Goal: Task Accomplishment & Management: Complete application form

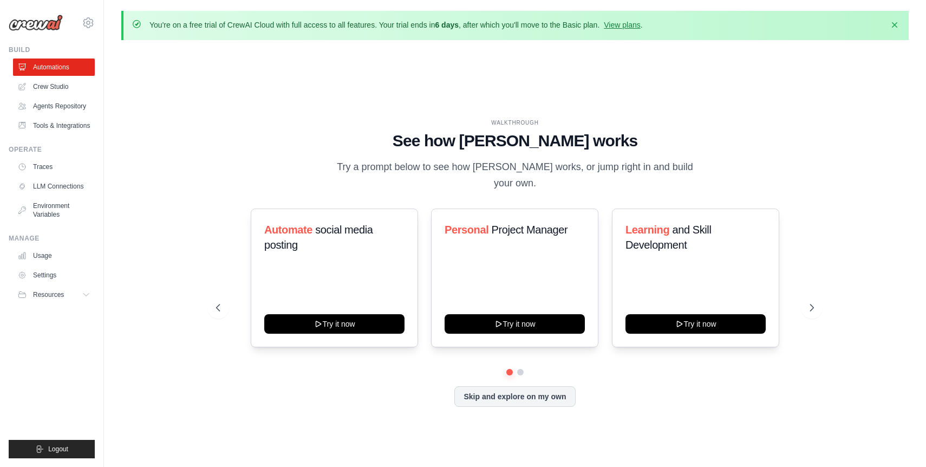
click at [380, 68] on div "WALKTHROUGH See how CrewAI works Try a prompt below to see how CrewAI works, or…" at bounding box center [514, 271] width 787 height 445
click at [60, 106] on link "Agents Repository" at bounding box center [55, 105] width 82 height 17
click at [71, 107] on link "Agents Repository" at bounding box center [55, 105] width 82 height 17
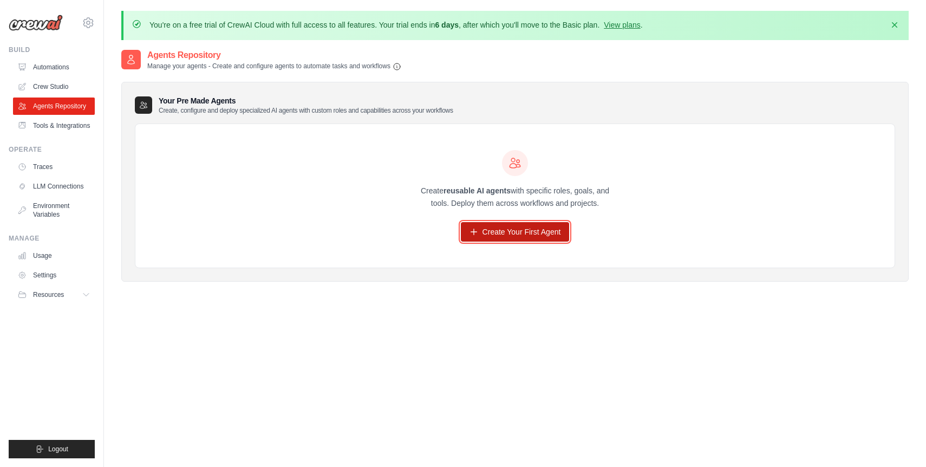
click at [482, 230] on link "Create Your First Agent" at bounding box center [515, 231] width 109 height 19
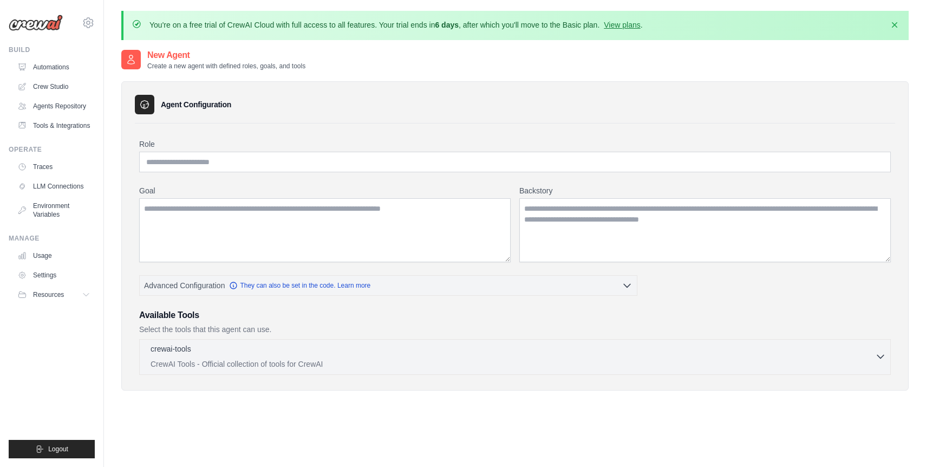
click at [410, 356] on div "crewai-tools 0 selected CrewAI Tools - Official collection of tools for CrewAI" at bounding box center [513, 356] width 725 height 26
click at [874, 359] on p "CrewAI Tools - Official collection of tools for CrewAI" at bounding box center [513, 363] width 725 height 11
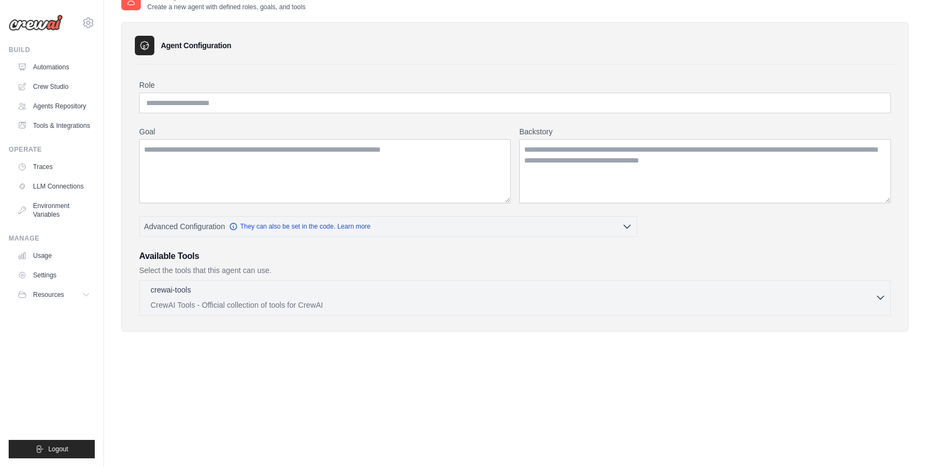
click at [877, 296] on icon "button" at bounding box center [880, 297] width 11 height 11
click at [649, 293] on div "crewai-tools 0 selected" at bounding box center [513, 290] width 725 height 13
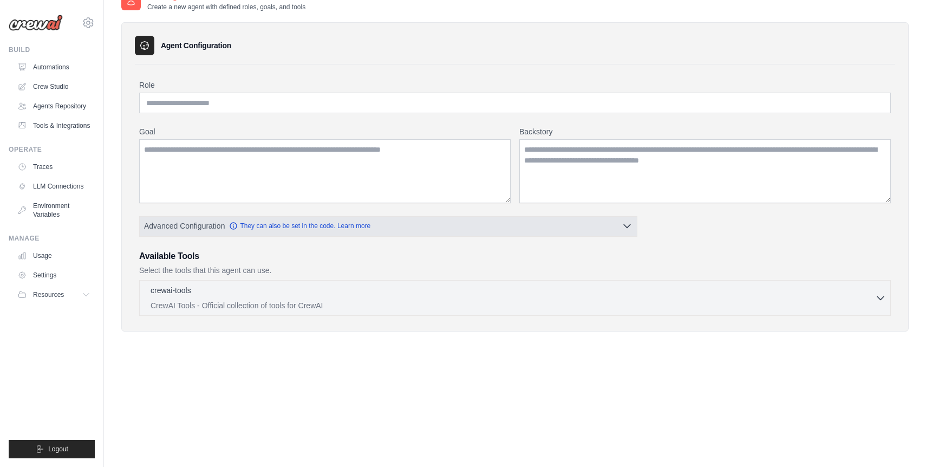
click at [565, 220] on button "Advanced Configuration They can also be set in the code. Learn more" at bounding box center [388, 225] width 497 height 19
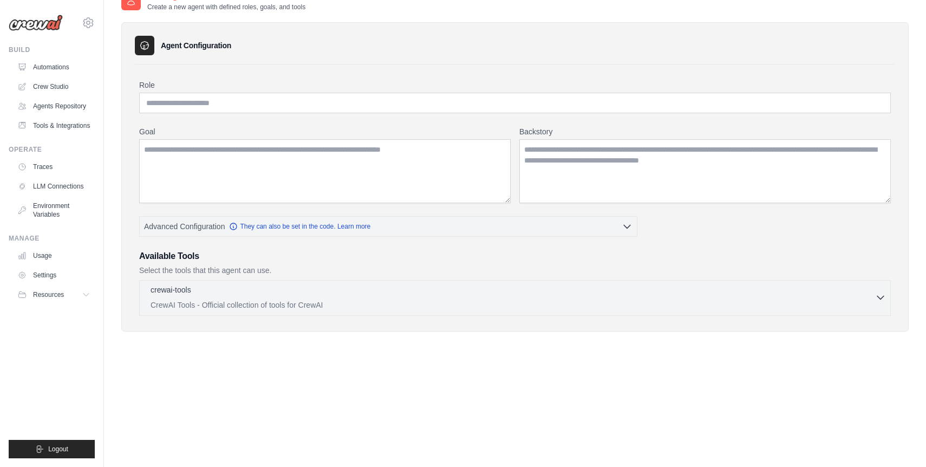
click at [596, 299] on p "CrewAI Tools - Official collection of tools for CrewAI" at bounding box center [513, 304] width 725 height 11
click at [533, 296] on div "crewai-tools 0 selected" at bounding box center [513, 290] width 725 height 13
click at [884, 296] on icon "button" at bounding box center [880, 297] width 11 height 11
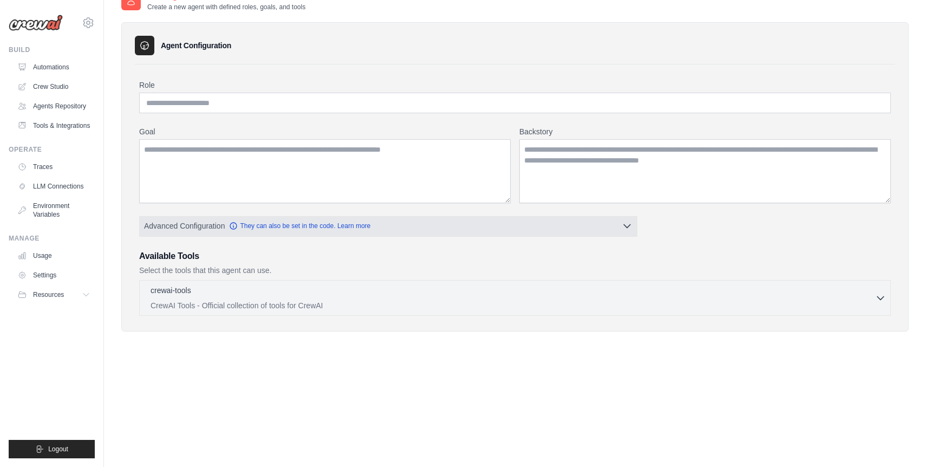
click at [630, 229] on icon "button" at bounding box center [627, 225] width 11 height 11
click at [619, 230] on button "Advanced Configuration They can also be set in the code. Learn more" at bounding box center [388, 225] width 497 height 19
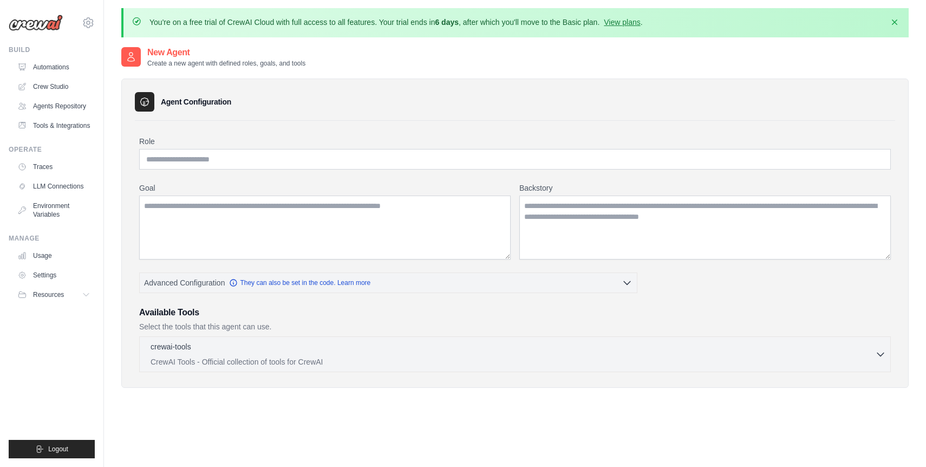
scroll to position [0, 0]
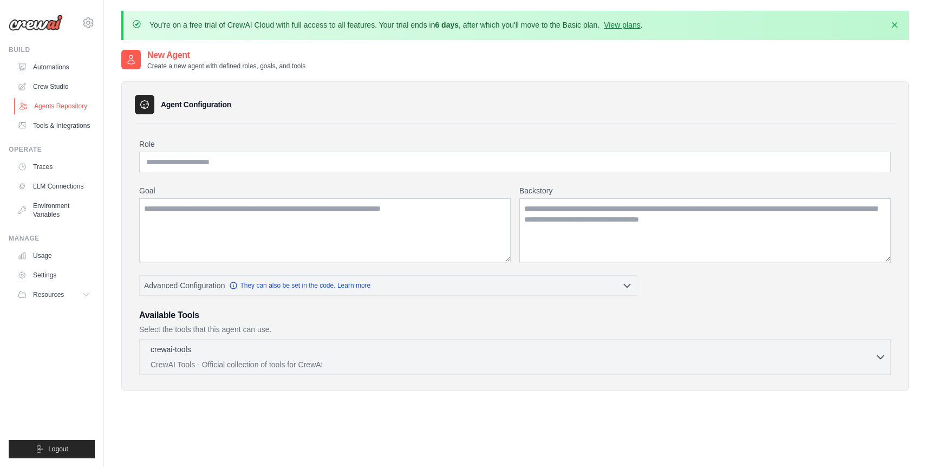
click at [73, 108] on link "Agents Repository" at bounding box center [55, 105] width 82 height 17
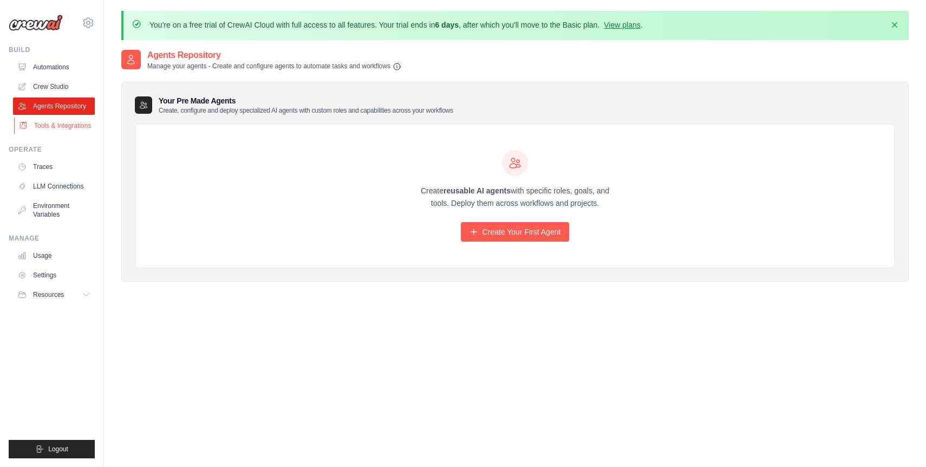
click at [62, 125] on link "Tools & Integrations" at bounding box center [55, 125] width 82 height 17
click at [67, 111] on link "Agents Repository" at bounding box center [55, 105] width 82 height 17
click at [477, 231] on icon at bounding box center [474, 231] width 9 height 9
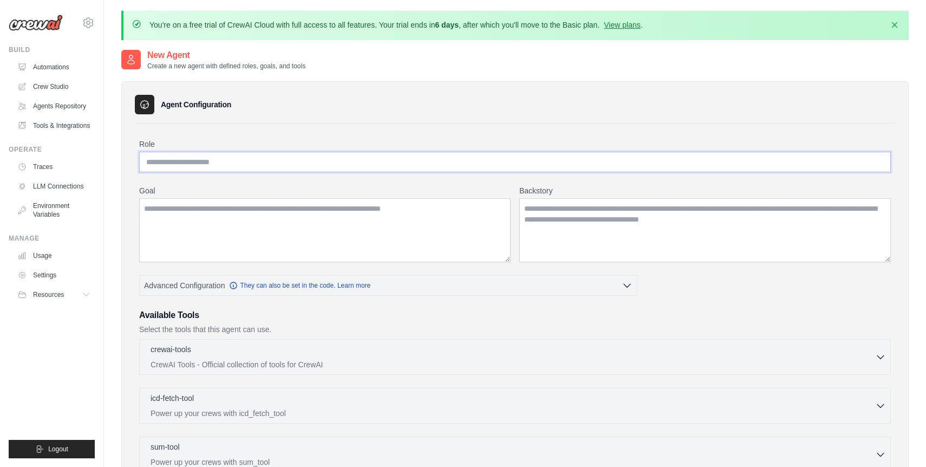
click at [260, 167] on input "Role" at bounding box center [515, 162] width 752 height 21
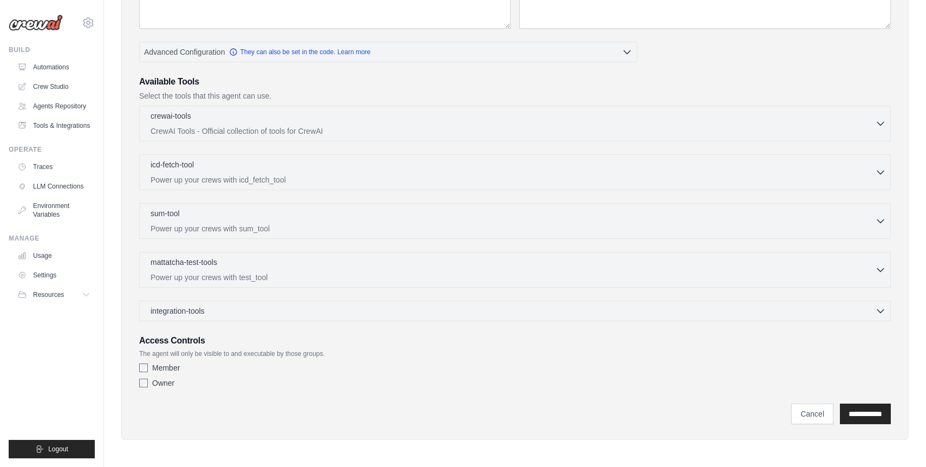
scroll to position [234, 0]
click at [279, 311] on div "integration-tools 0 selected" at bounding box center [518, 309] width 735 height 11
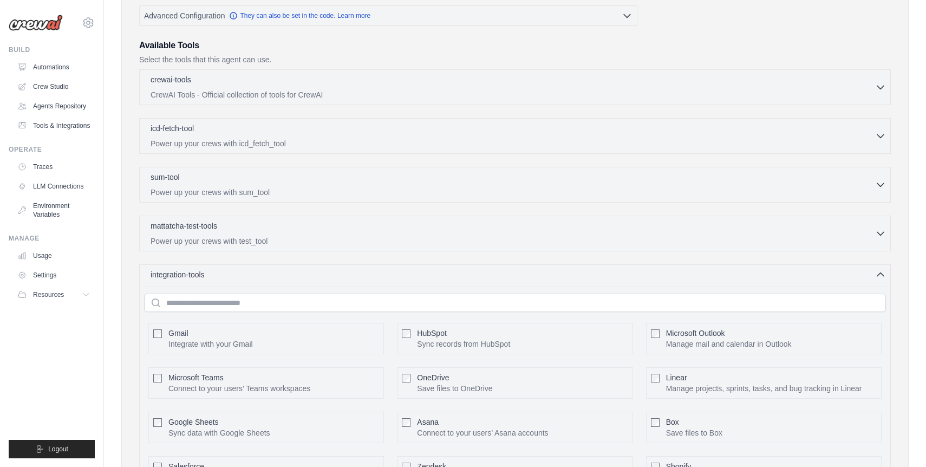
scroll to position [269, 0]
click at [388, 225] on div "mattatcha-test-tools 0 selected" at bounding box center [513, 226] width 725 height 13
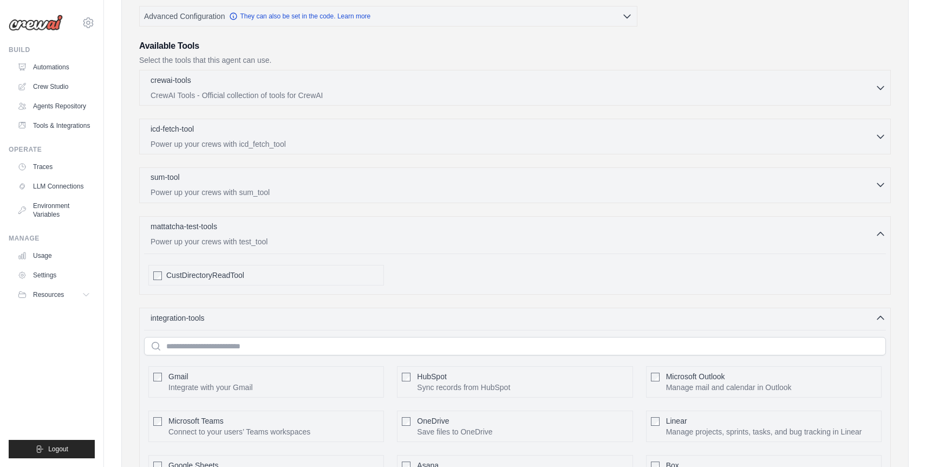
click at [380, 189] on p "Power up your crews with sum_tool" at bounding box center [513, 192] width 725 height 11
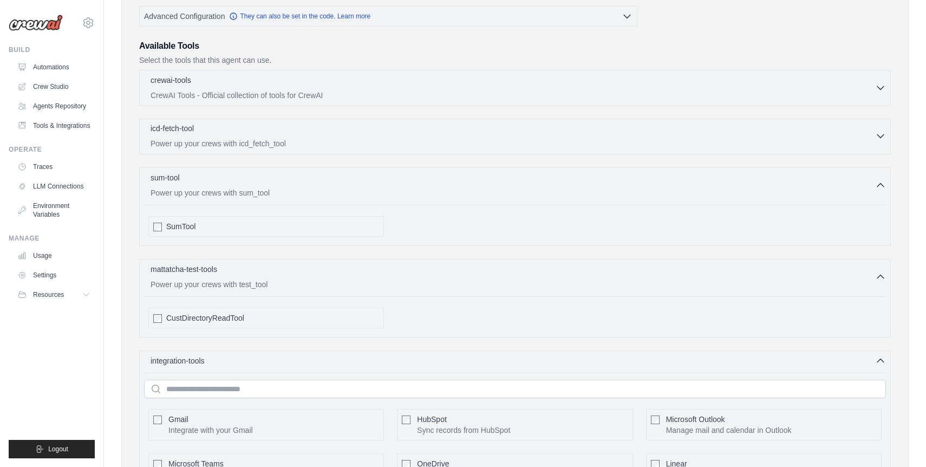
click at [377, 138] on p "Power up your crews with icd_fetch_tool" at bounding box center [513, 143] width 725 height 11
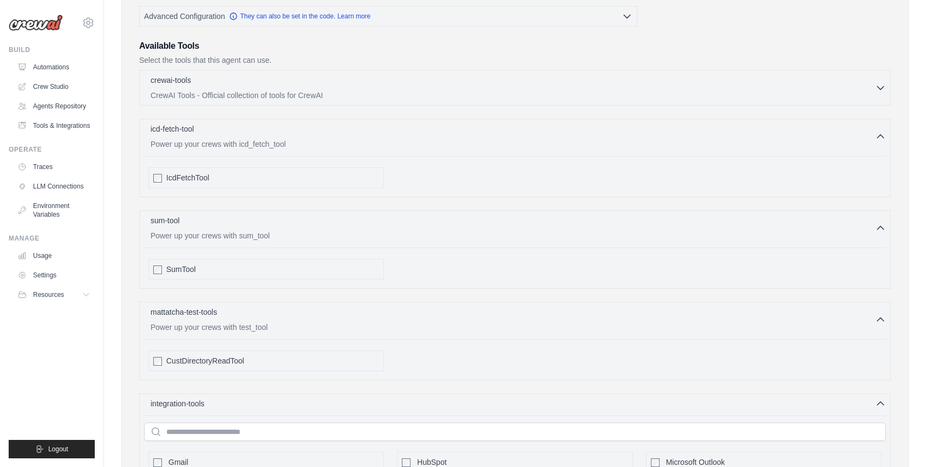
click at [382, 100] on div "crewai-tools 0 selected CrewAI Tools - Official collection of tools for CrewAI …" at bounding box center [515, 88] width 752 height 36
click at [396, 91] on p "CrewAI Tools - Official collection of tools for CrewAI" at bounding box center [513, 94] width 725 height 11
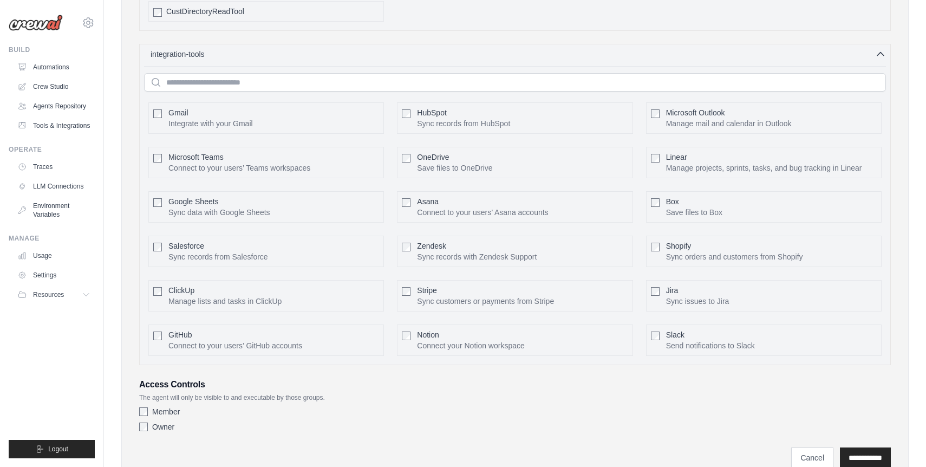
scroll to position [2287, 0]
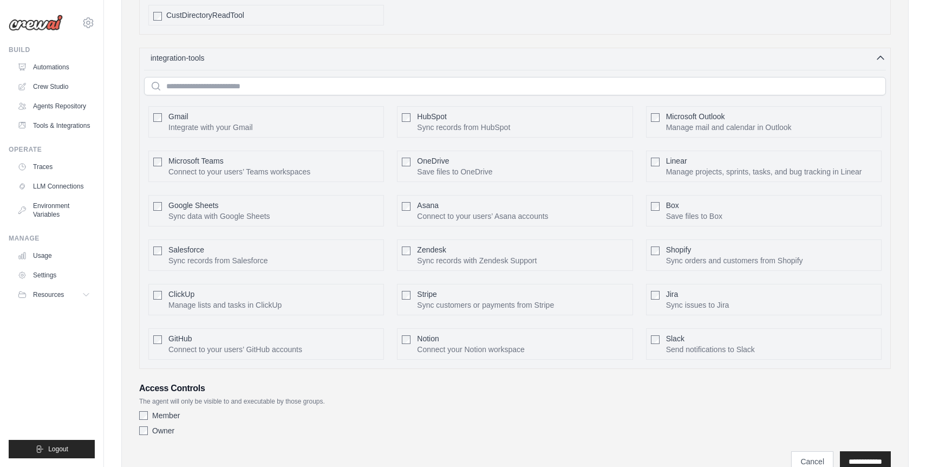
click at [845, 441] on div "**********" at bounding box center [515, 455] width 752 height 31
click at [849, 451] on input "**********" at bounding box center [865, 461] width 51 height 21
click at [857, 451] on input "**********" at bounding box center [865, 461] width 51 height 21
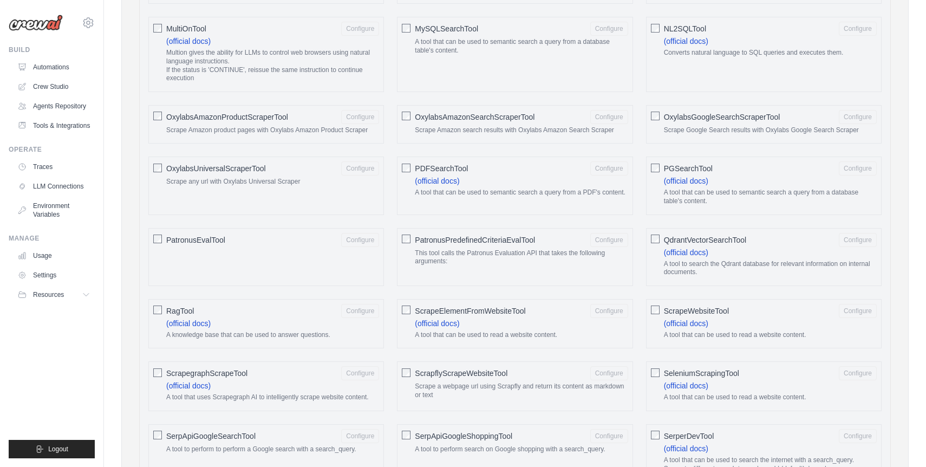
scroll to position [960, 0]
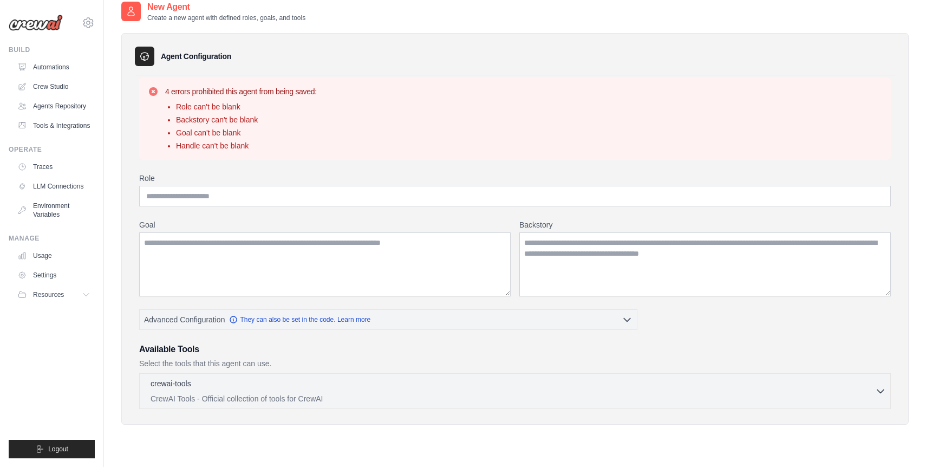
scroll to position [59, 0]
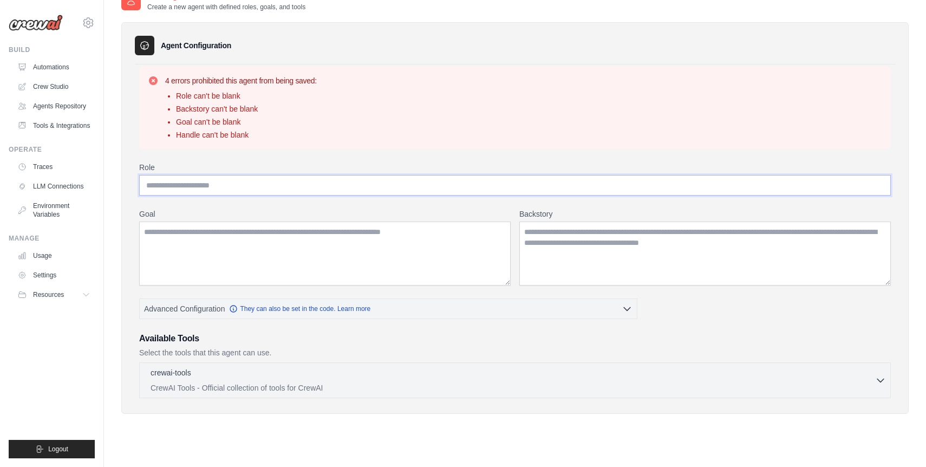
click at [416, 189] on input "Role" at bounding box center [515, 185] width 752 height 21
type input "**********"
click at [377, 234] on textarea "Goal" at bounding box center [324, 253] width 371 height 64
type textarea "**********"
click at [555, 229] on textarea "Backstory" at bounding box center [704, 253] width 371 height 64
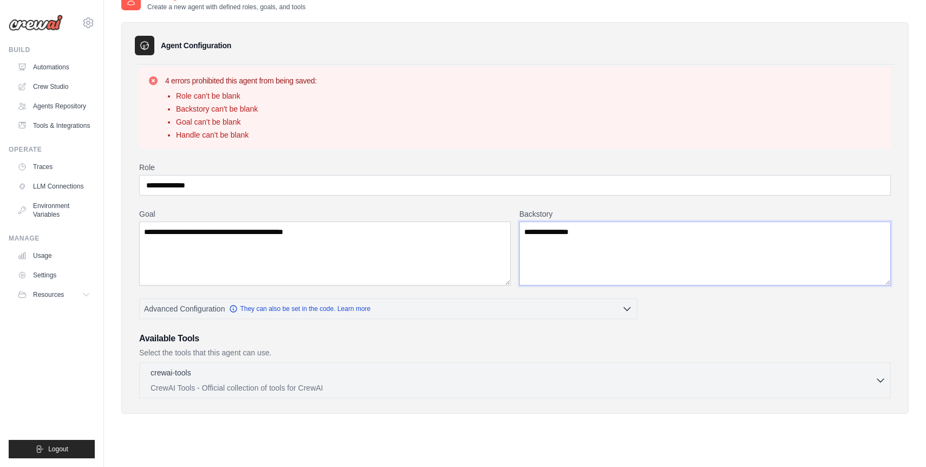
type textarea "**********"
click at [669, 353] on p "Select the tools that this agent can use." at bounding box center [515, 352] width 752 height 11
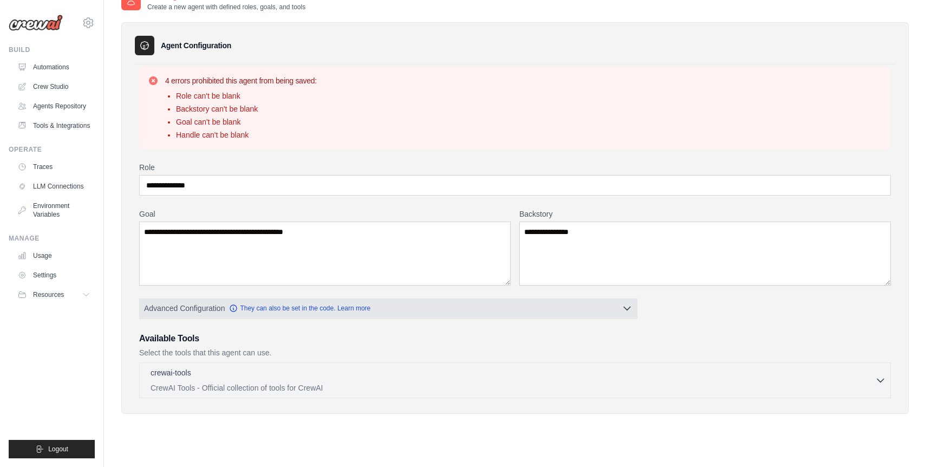
click at [401, 315] on button "Advanced Configuration They can also be set in the code. Learn more" at bounding box center [388, 307] width 497 height 19
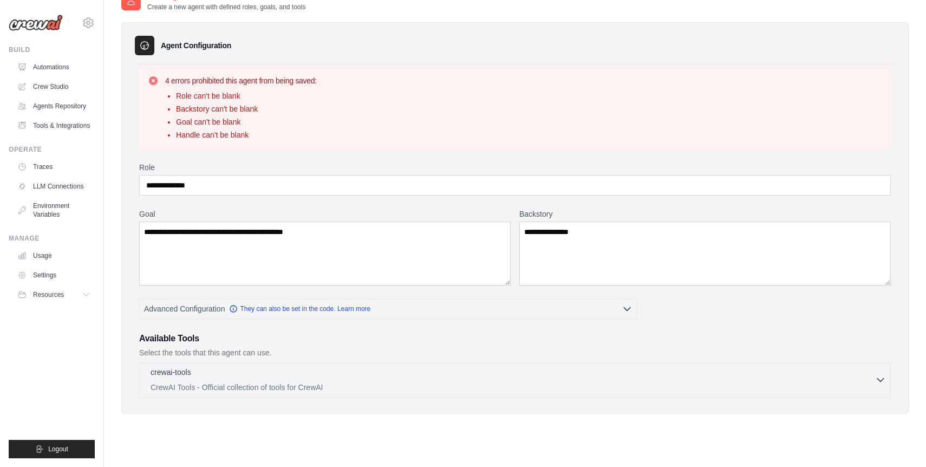
click at [397, 380] on div "crewai-tools 0 selected CrewAI Tools - Official collection of tools for CrewAI" at bounding box center [513, 380] width 725 height 26
click at [882, 381] on icon "button" at bounding box center [880, 379] width 11 height 11
click at [155, 81] on icon at bounding box center [153, 80] width 9 height 9
click at [70, 126] on link "Tools & Integrations" at bounding box center [55, 125] width 82 height 17
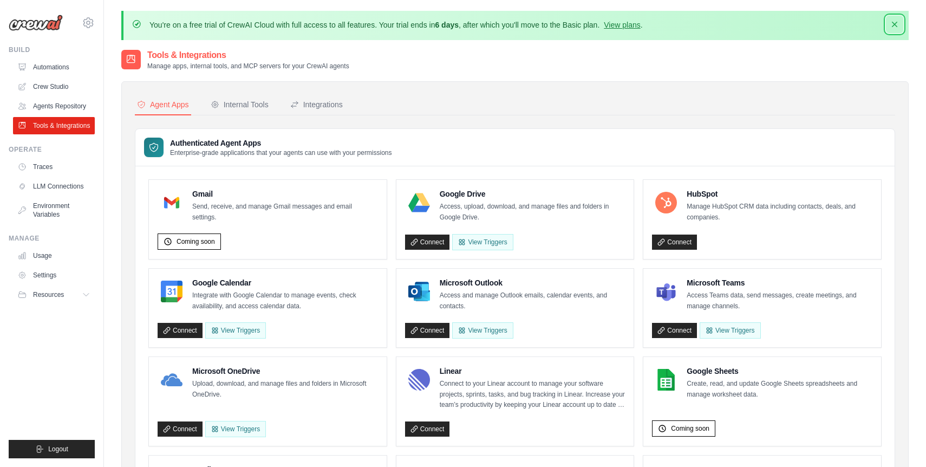
click at [893, 27] on icon "button" at bounding box center [894, 24] width 11 height 11
